Goal: Task Accomplishment & Management: Manage account settings

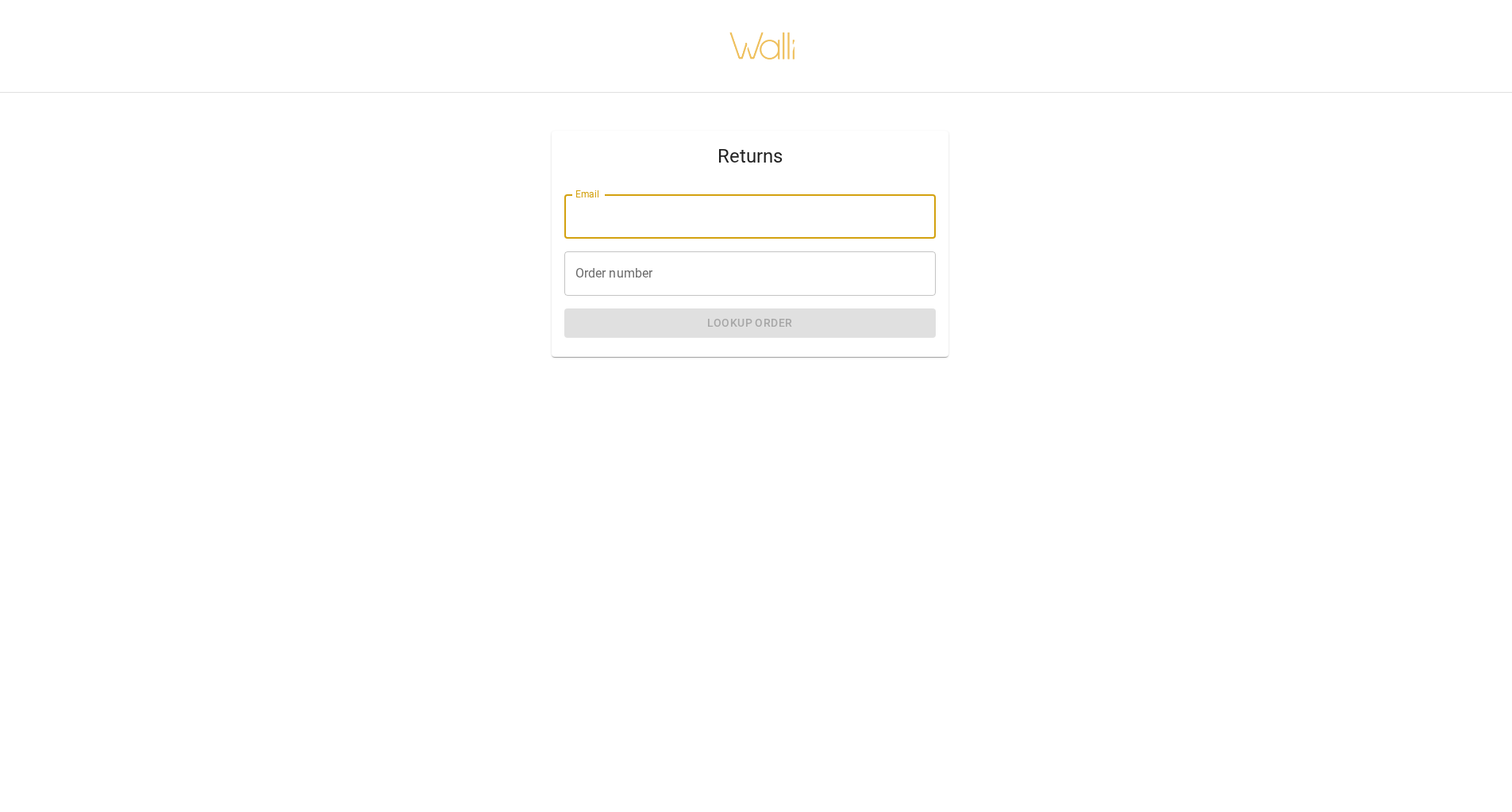
click at [755, 224] on input "Email" at bounding box center [749, 216] width 371 height 44
type input "**********"
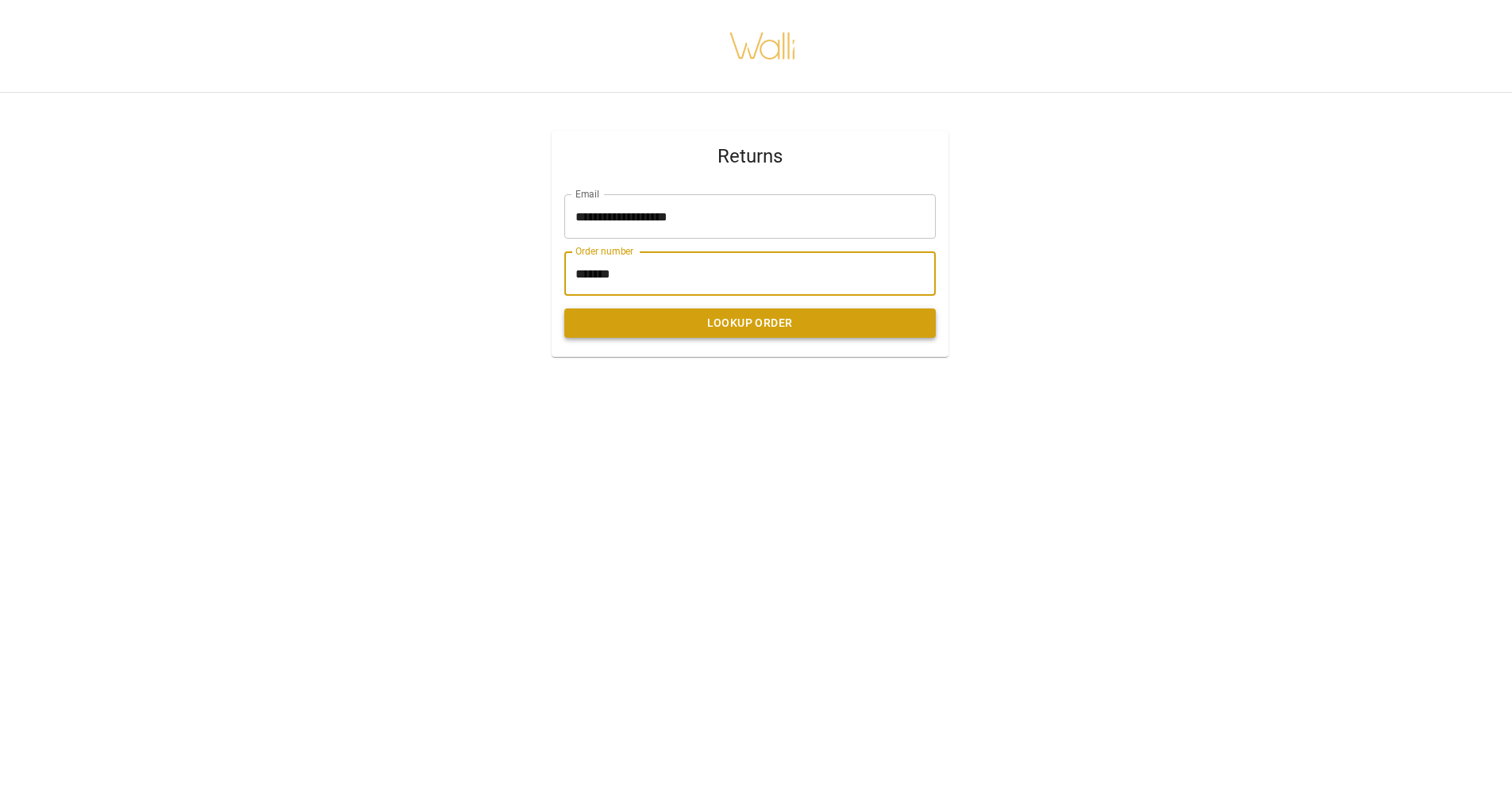
type input "*******"
click at [818, 328] on button "Lookup Order" at bounding box center [749, 323] width 371 height 30
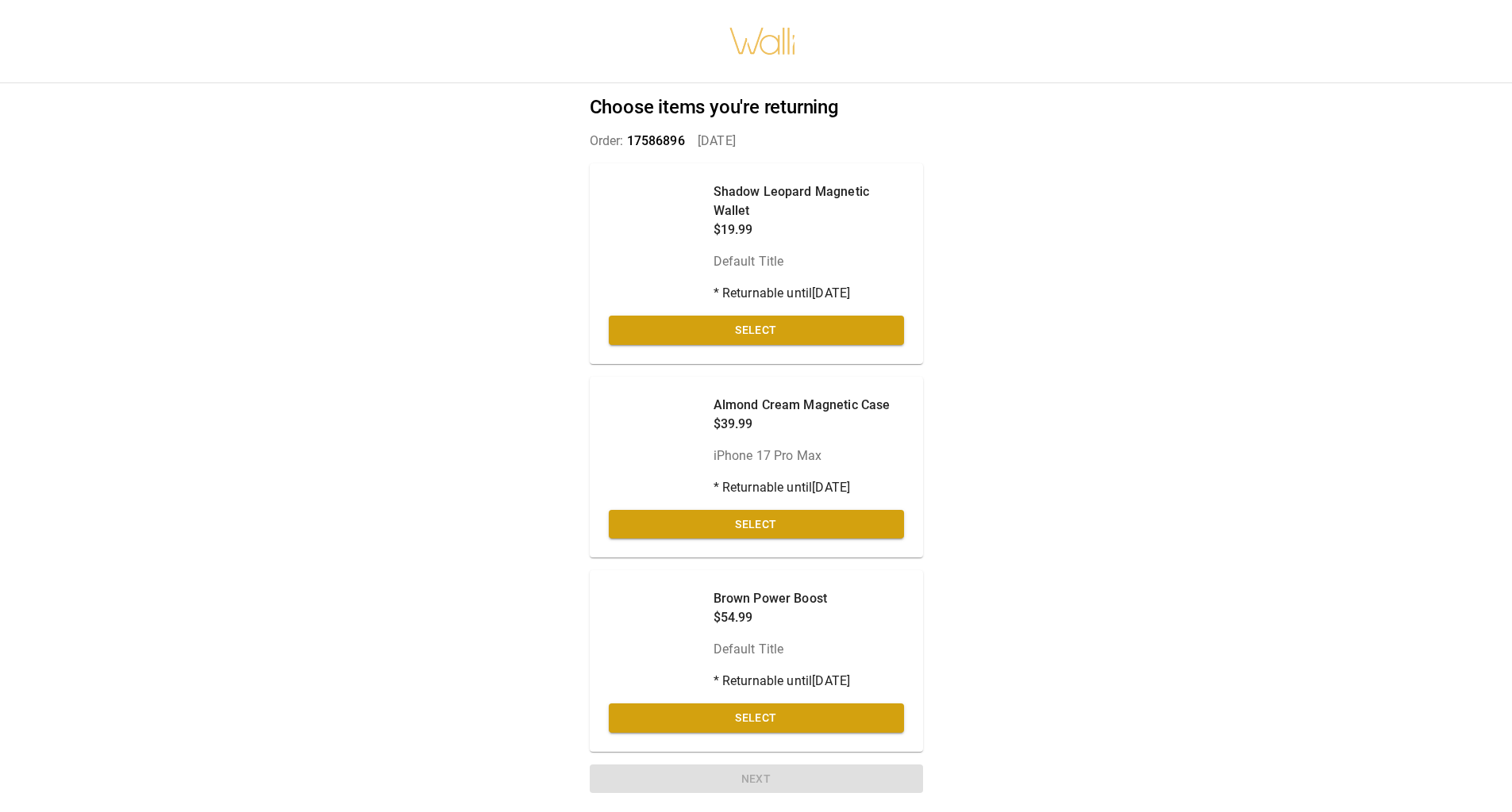
scroll to position [12, 0]
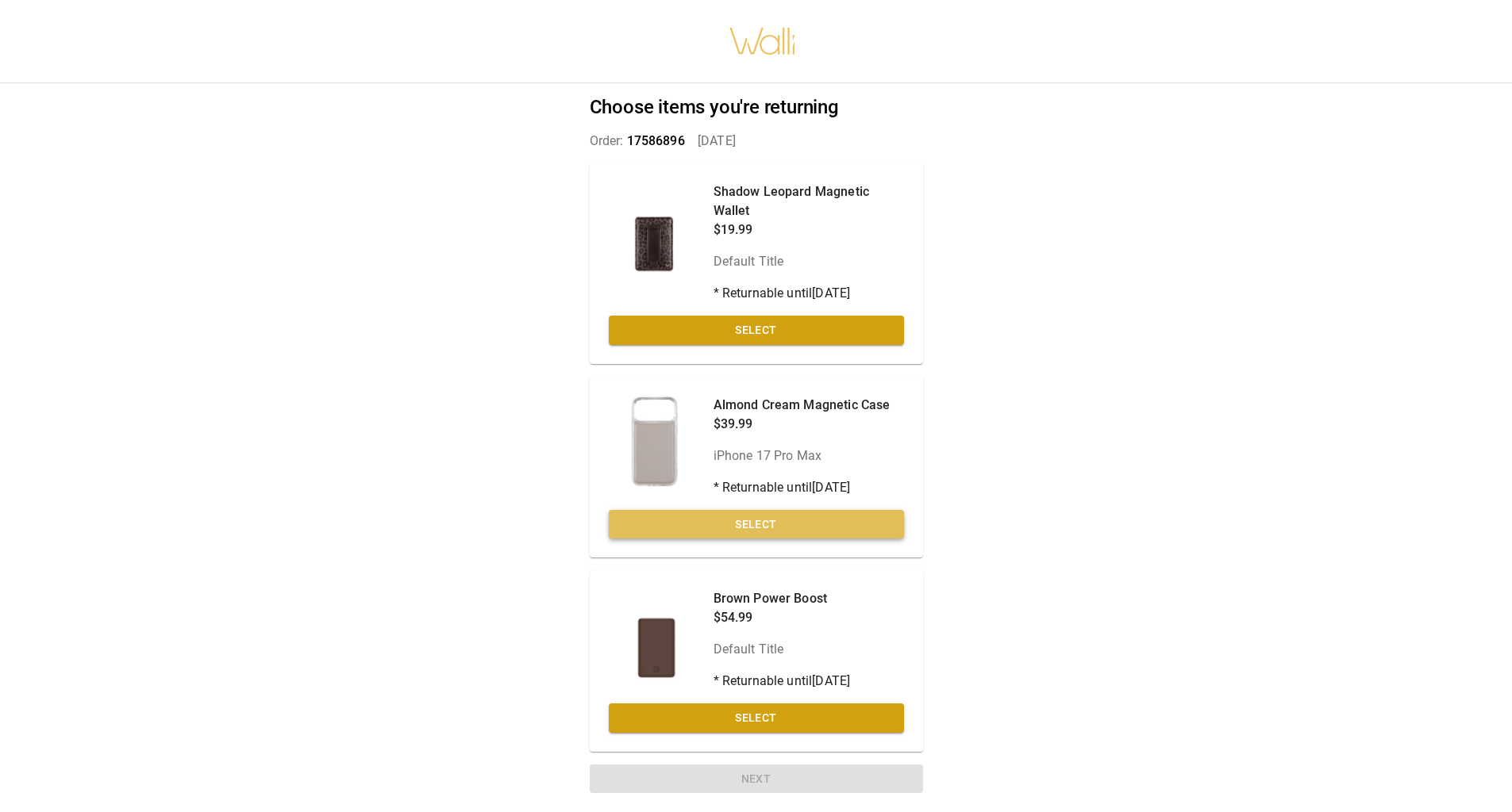
click at [772, 531] on button "Select" at bounding box center [756, 525] width 295 height 30
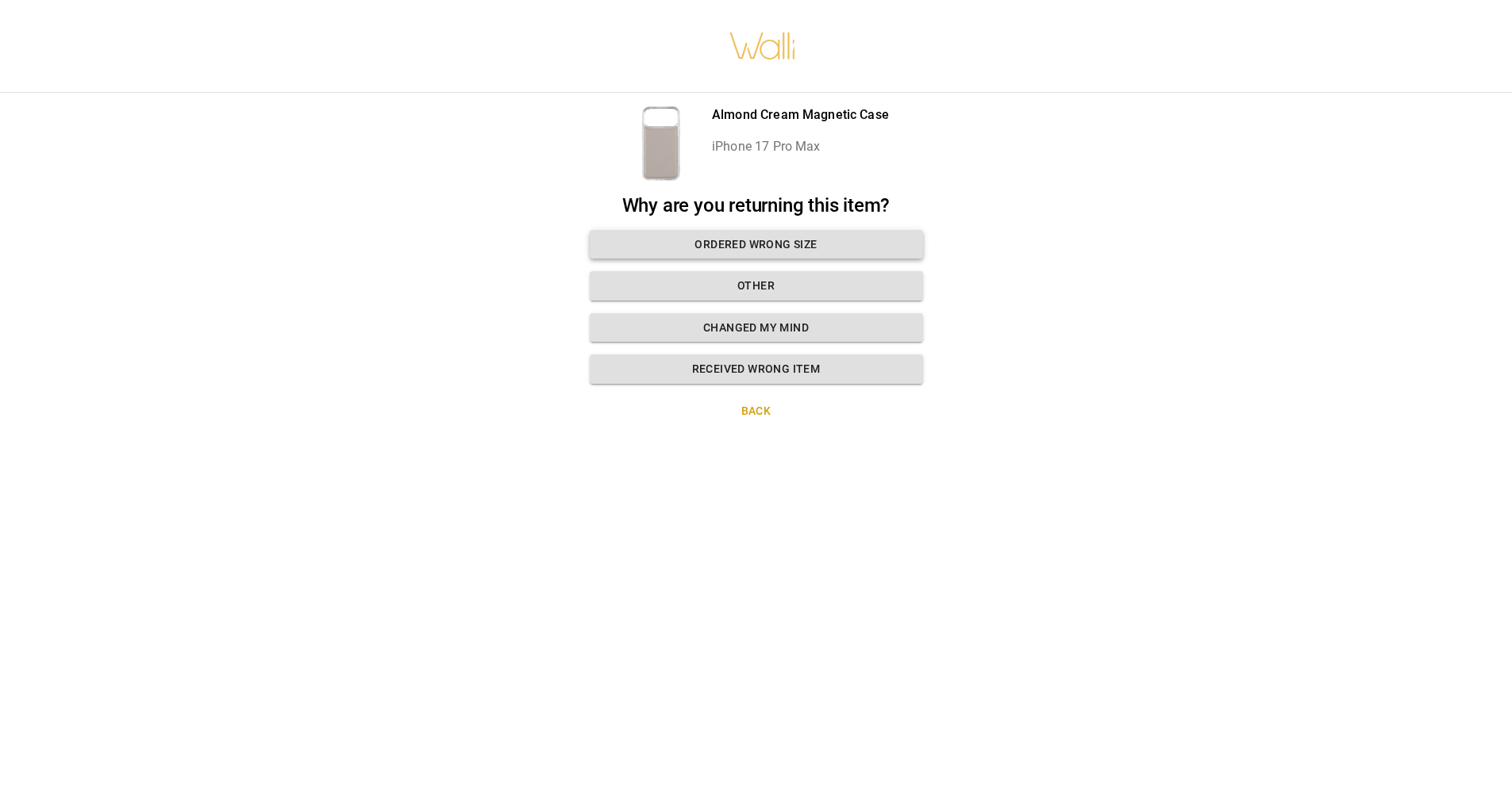
click at [746, 233] on button "Ordered wrong size" at bounding box center [757, 245] width 334 height 30
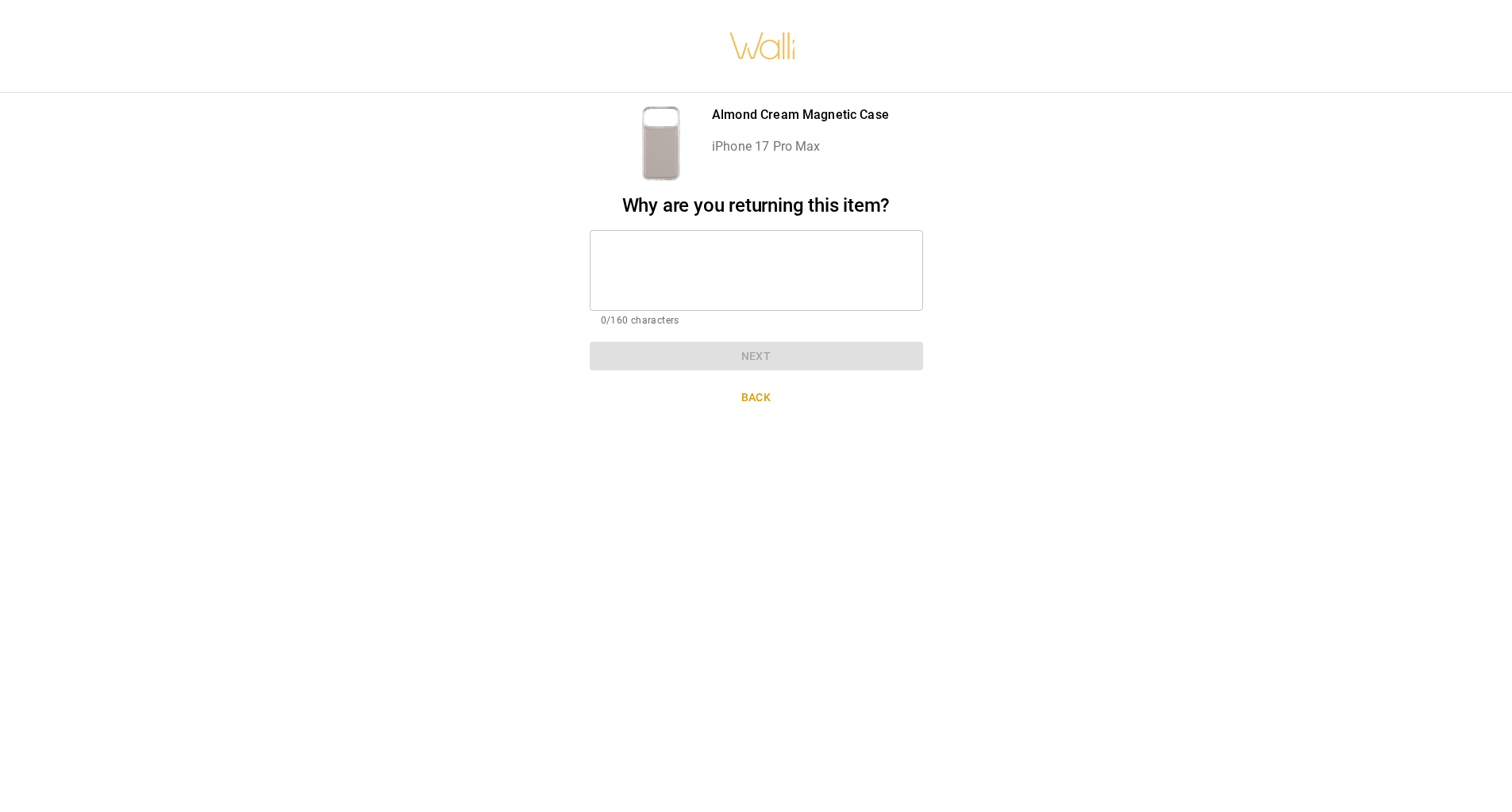
click at [746, 242] on textarea at bounding box center [756, 269] width 311 height 55
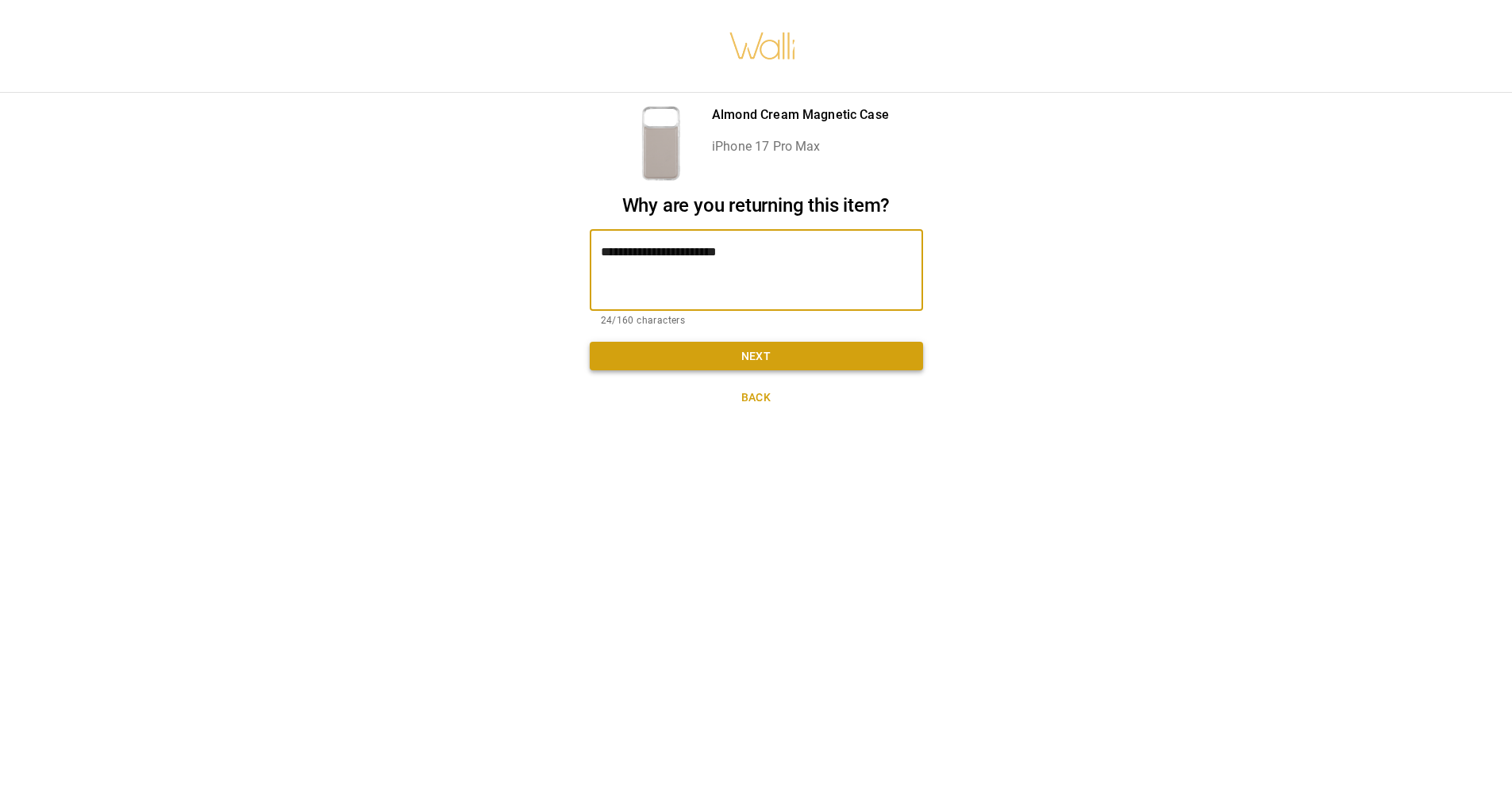
type textarea "**********"
click at [770, 342] on button "Next" at bounding box center [757, 357] width 334 height 30
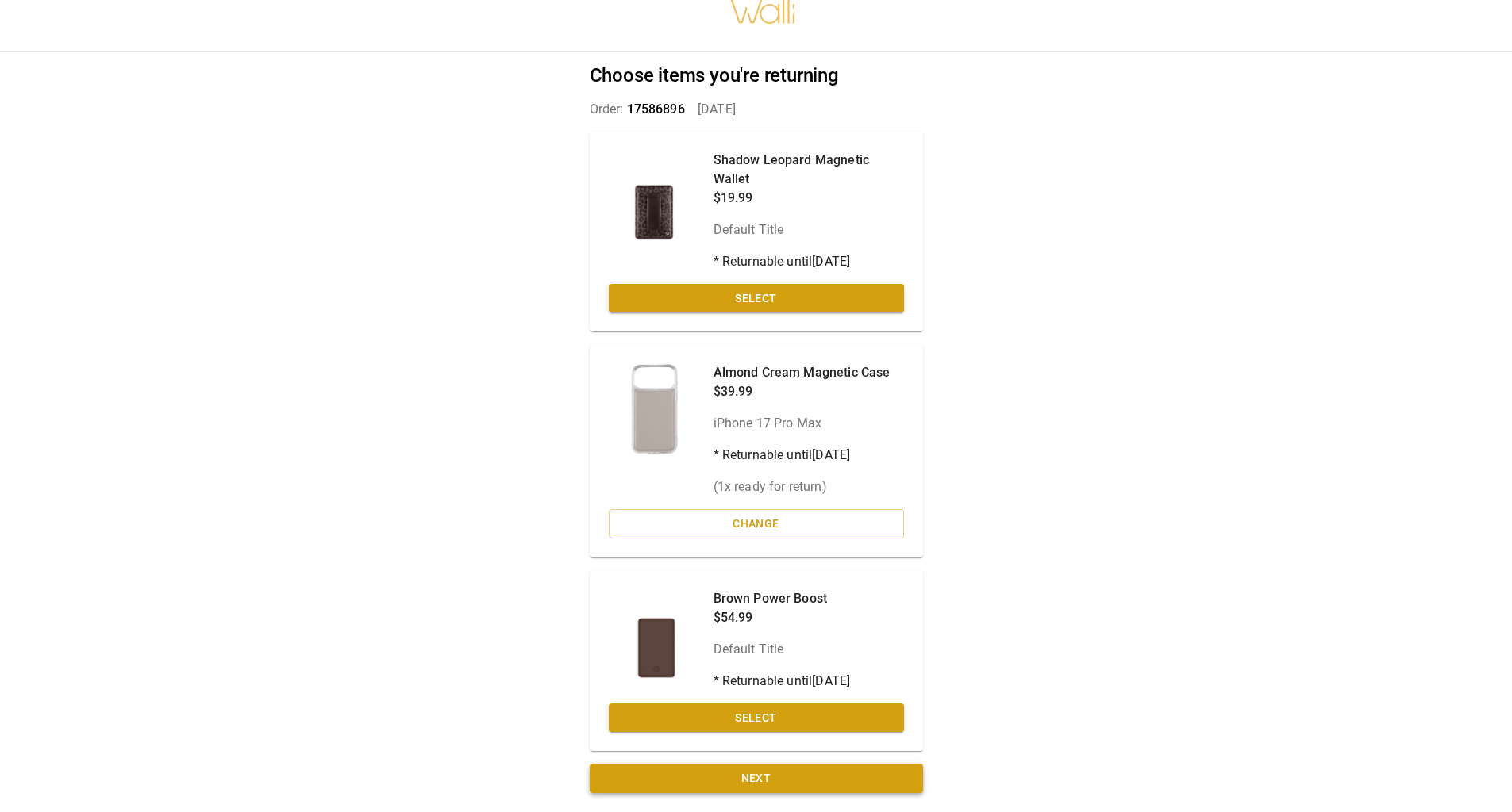
click at [729, 776] on button "Next" at bounding box center [757, 778] width 334 height 30
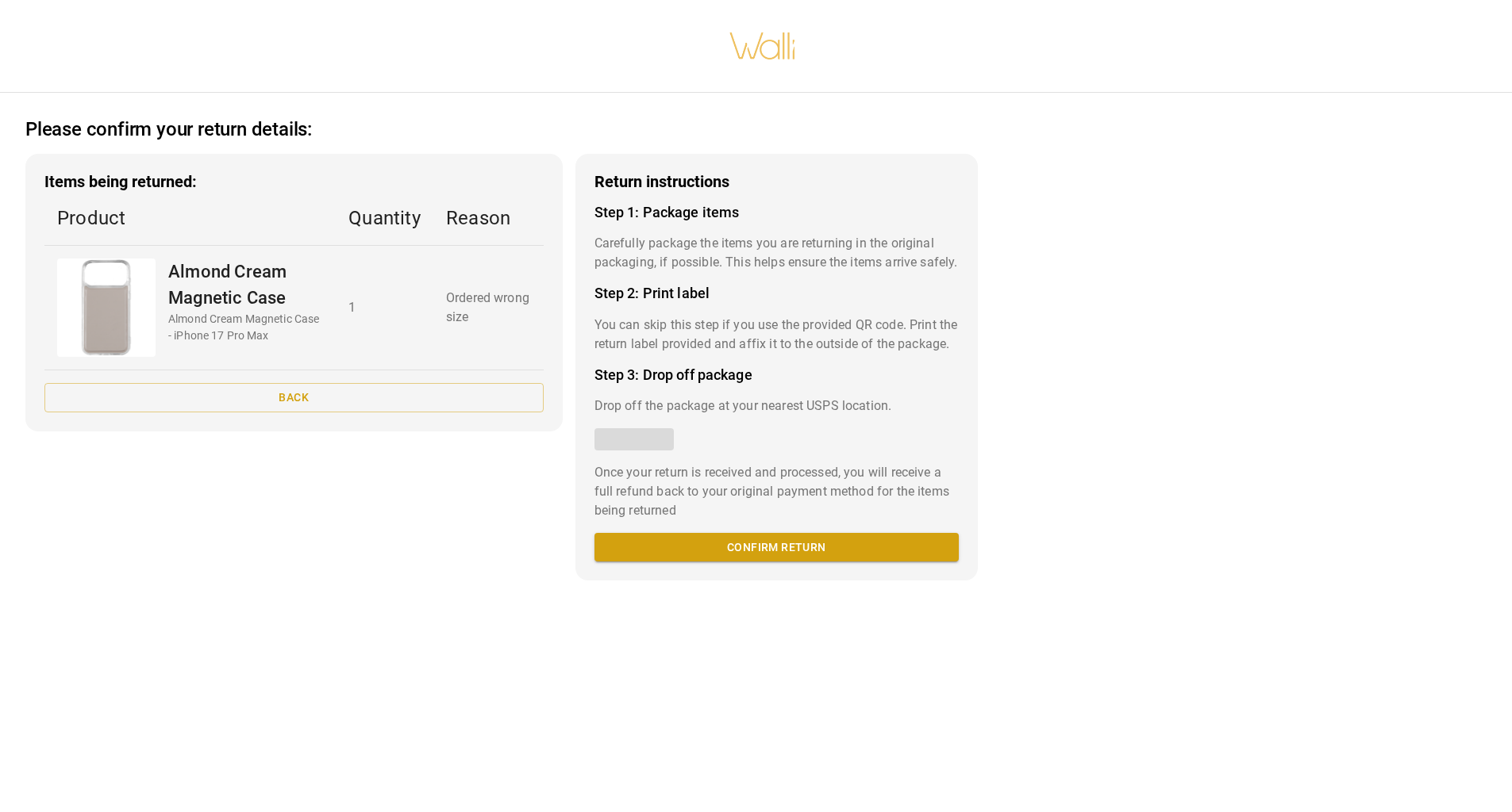
scroll to position [12, 0]
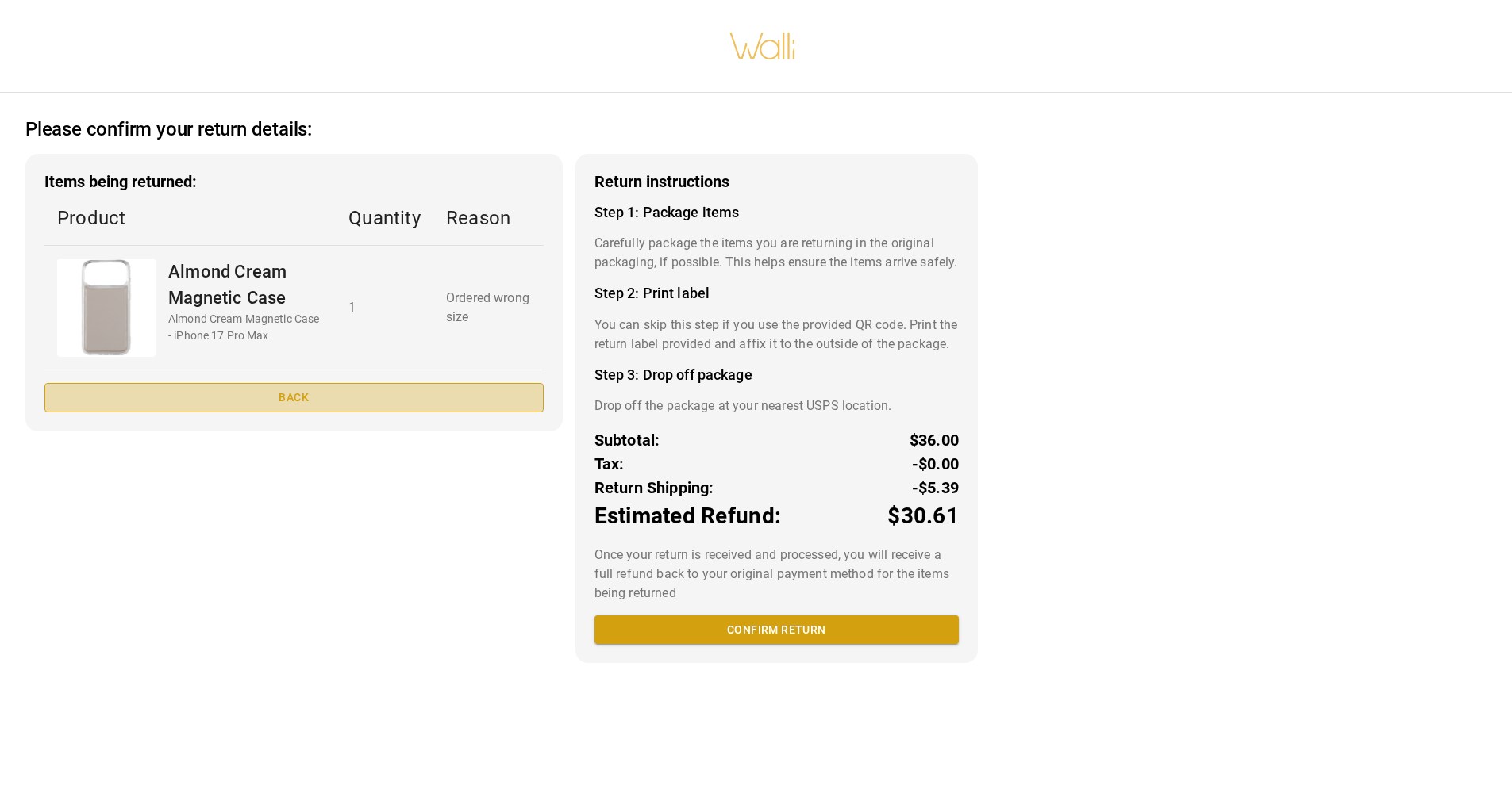
click at [246, 391] on button "Back" at bounding box center [294, 398] width 499 height 30
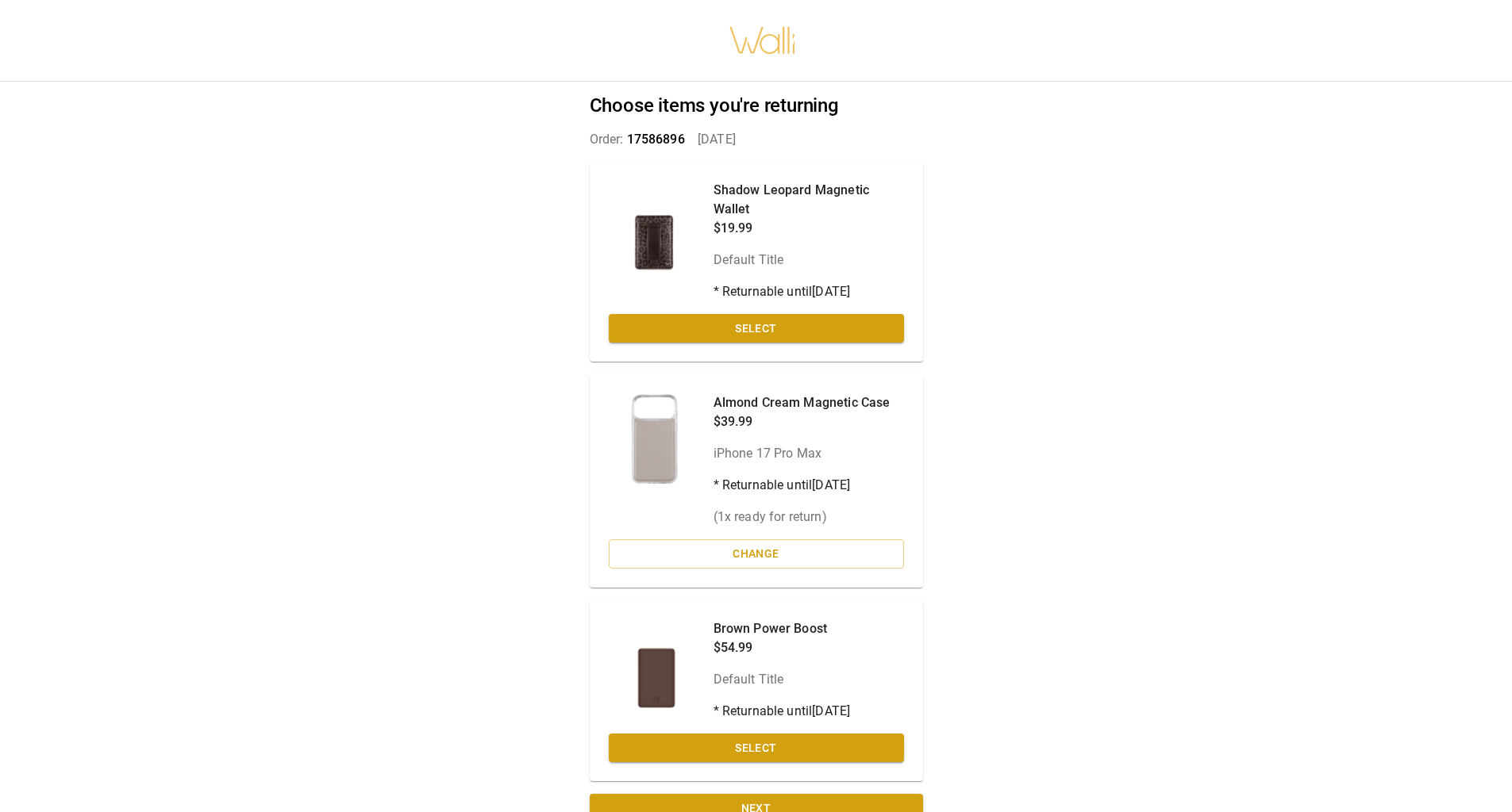
scroll to position [30, 0]
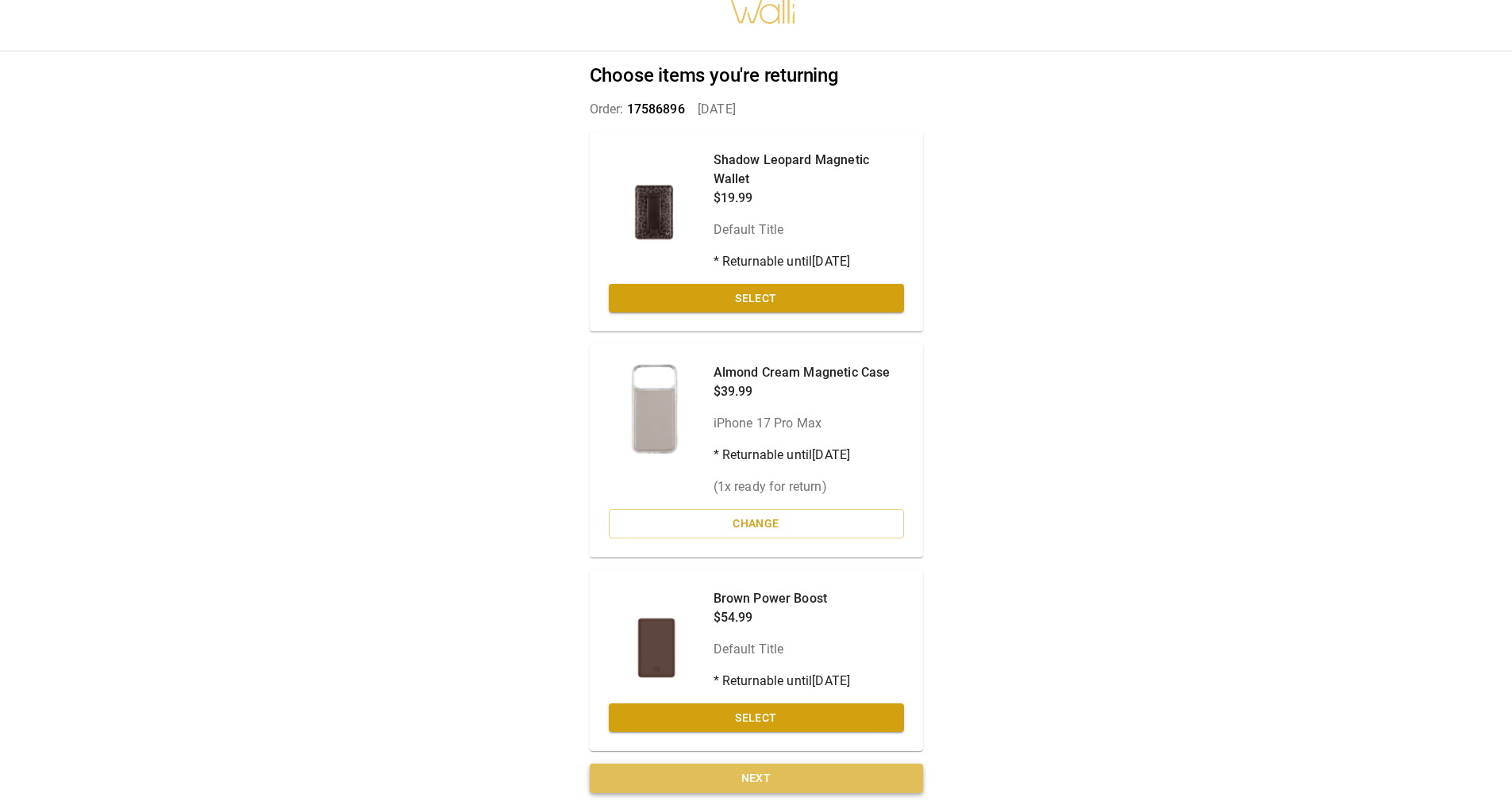
click at [801, 779] on button "Next" at bounding box center [757, 778] width 334 height 30
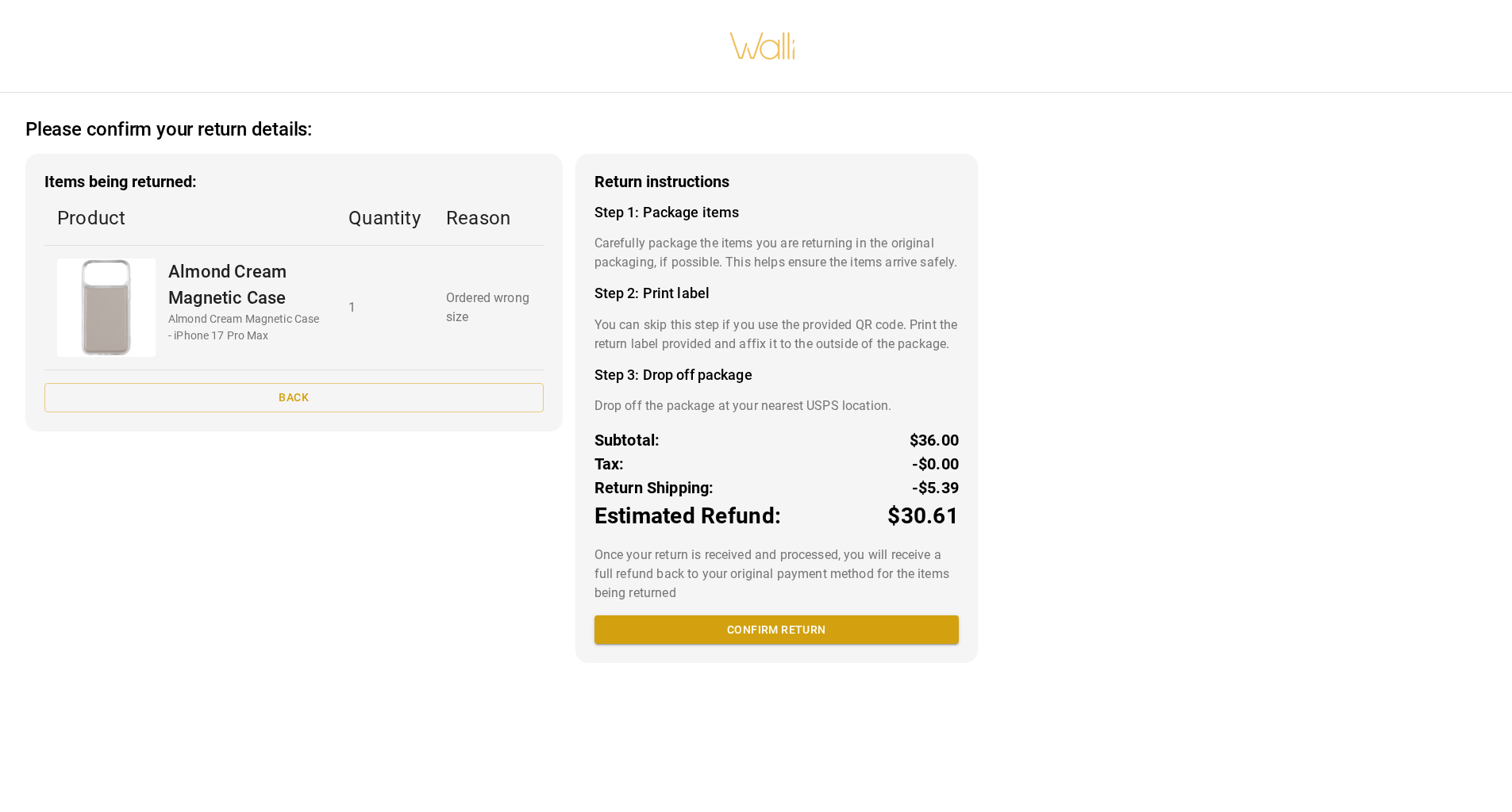
click at [754, 644] on button "Confirm return" at bounding box center [776, 630] width 364 height 30
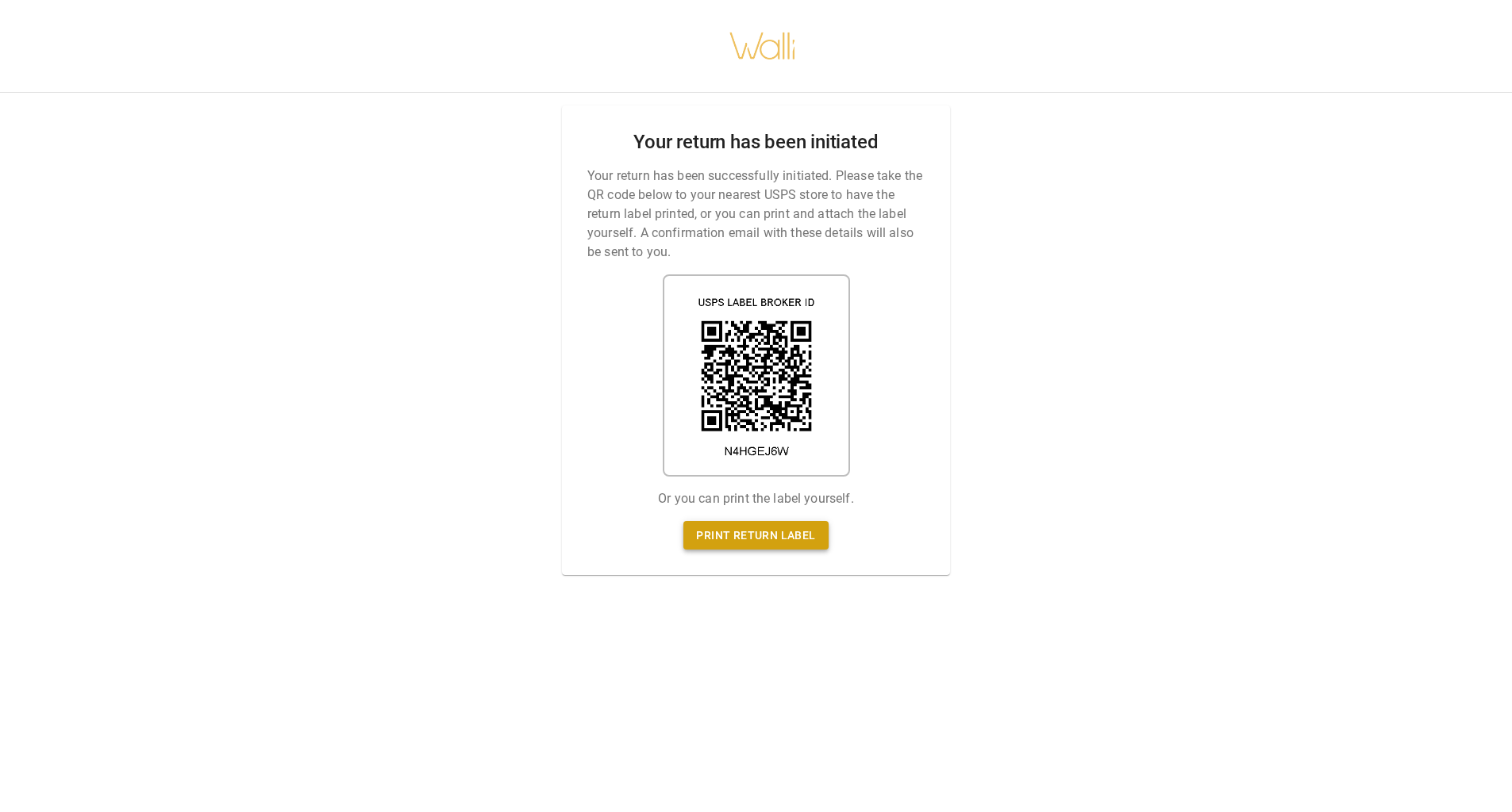
click at [736, 528] on link "Print return label" at bounding box center [755, 536] width 144 height 30
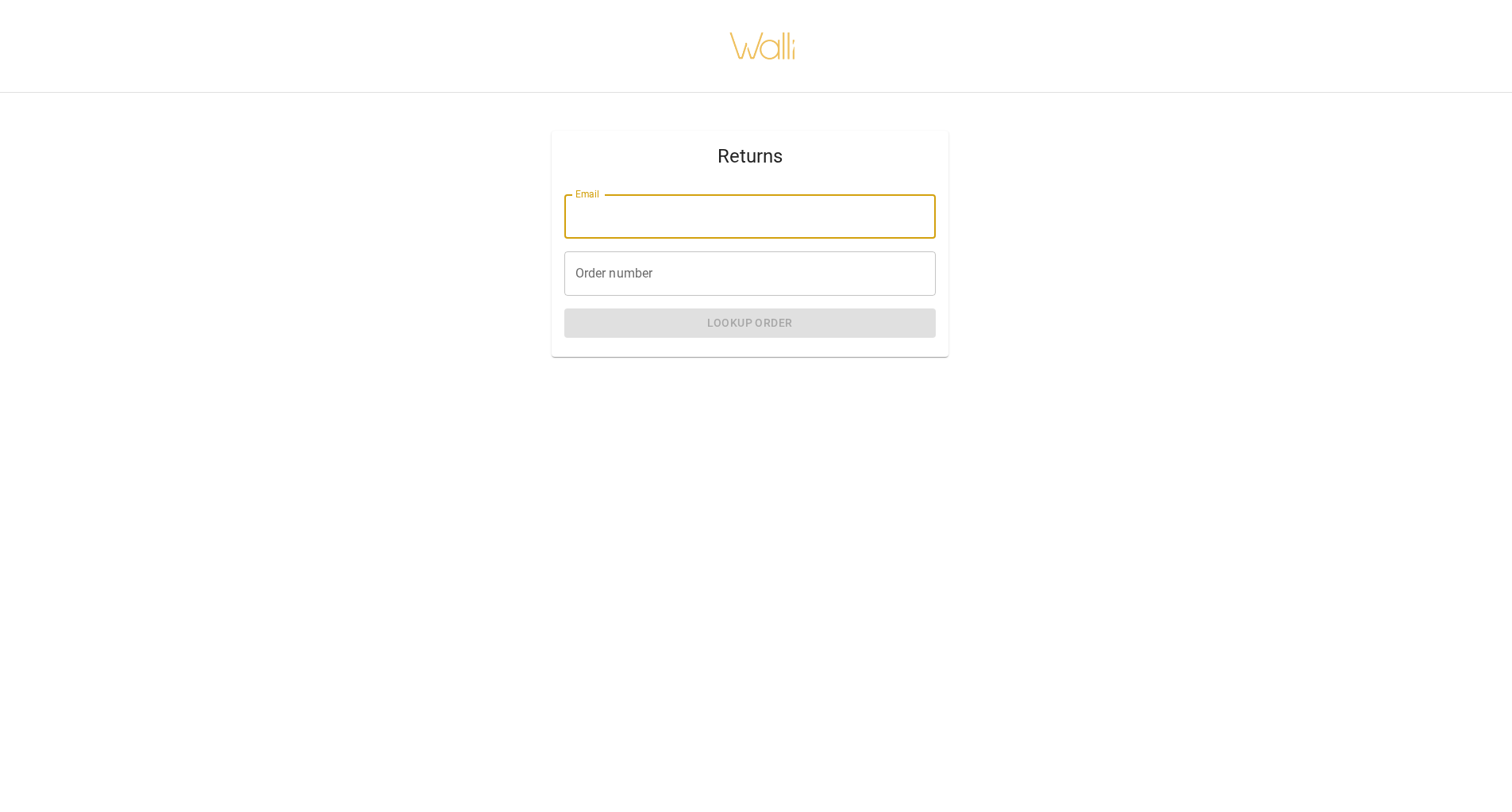
click at [641, 223] on input "Email" at bounding box center [749, 216] width 371 height 44
